Goal: Transaction & Acquisition: Purchase product/service

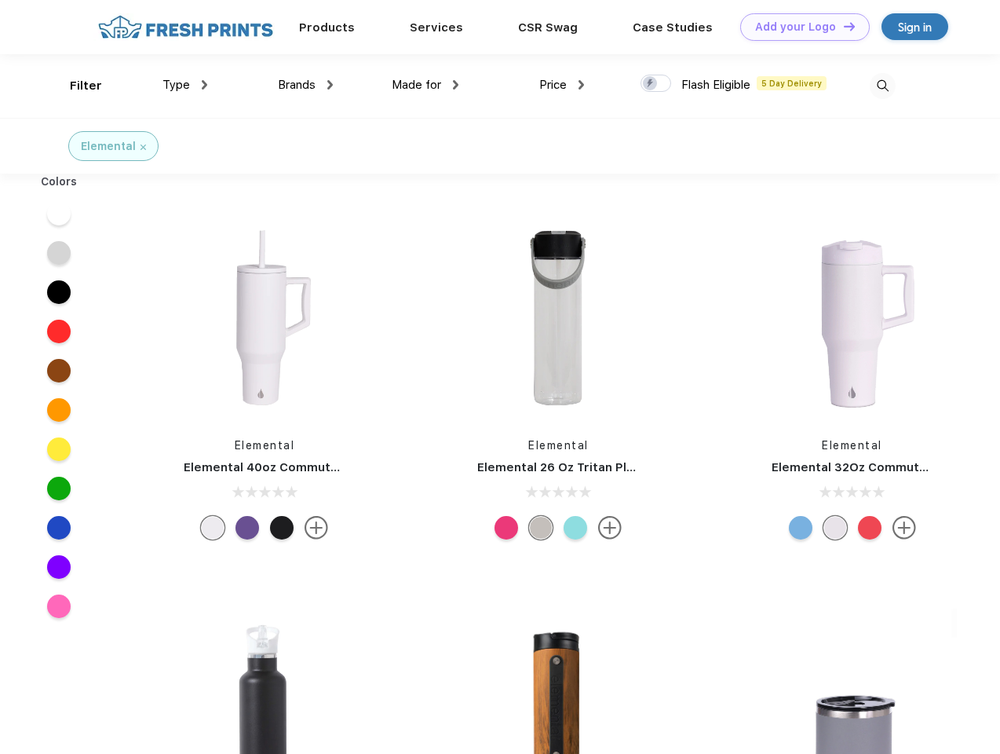
scroll to position [1, 0]
click at [799, 27] on link "Add your Logo Design Tool" at bounding box center [805, 26] width 130 height 27
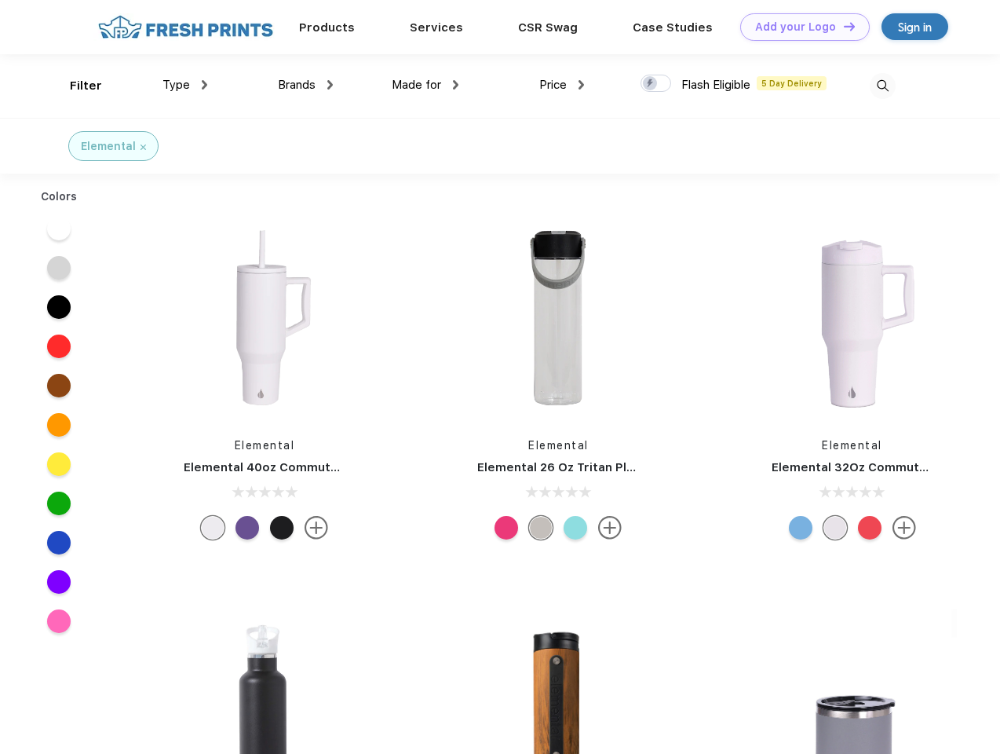
click at [0, 0] on div "Design Tool" at bounding box center [0, 0] width 0 height 0
click at [842, 26] on link "Add your Logo Design Tool" at bounding box center [805, 26] width 130 height 27
click at [75, 86] on div "Filter" at bounding box center [86, 86] width 32 height 18
click at [185, 85] on span "Type" at bounding box center [176, 85] width 27 height 14
click at [305, 85] on span "Brands" at bounding box center [297, 85] width 38 height 14
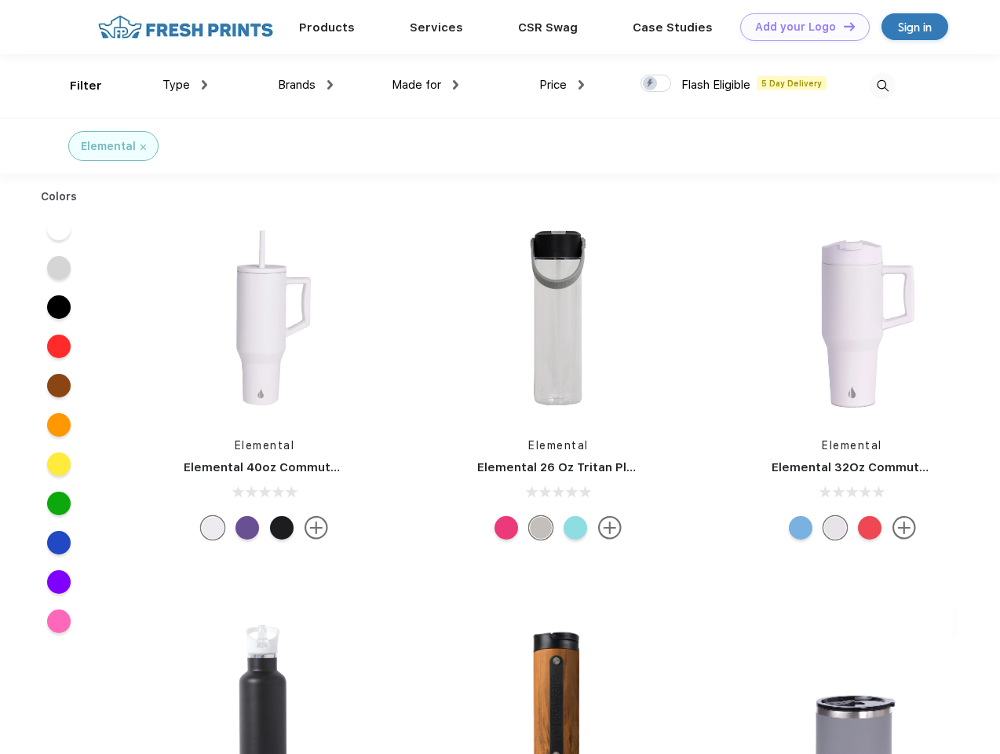
click at [426, 85] on span "Made for" at bounding box center [416, 85] width 49 height 14
click at [562, 85] on span "Price" at bounding box center [552, 85] width 27 height 14
click at [656, 84] on div at bounding box center [656, 83] width 31 height 17
click at [651, 84] on input "checkbox" at bounding box center [646, 79] width 10 height 10
click at [882, 86] on img at bounding box center [883, 86] width 26 height 26
